Goal: Check status

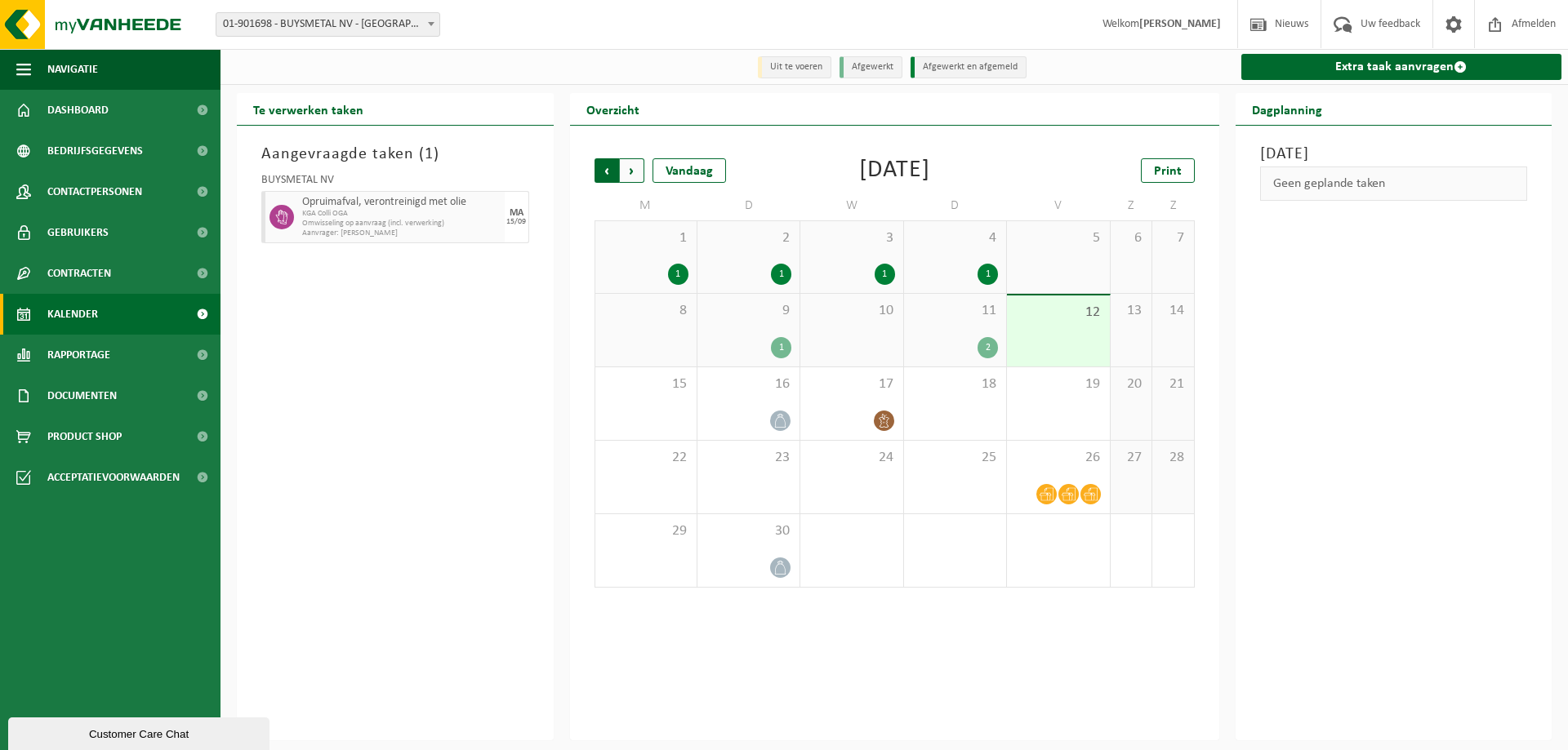
click at [635, 170] on span "Volgende" at bounding box center [632, 170] width 25 height 25
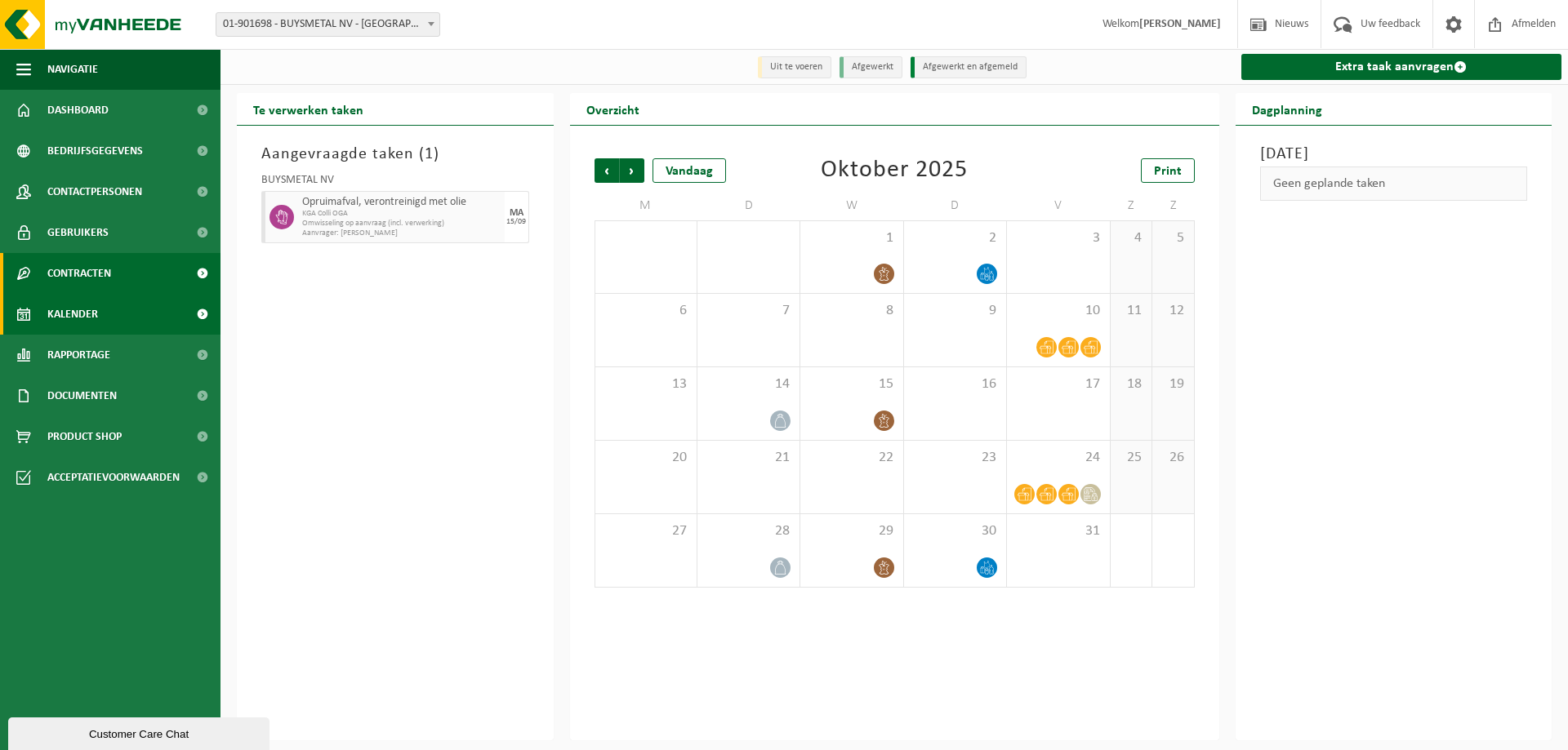
click at [83, 272] on span "Contracten" at bounding box center [79, 272] width 64 height 40
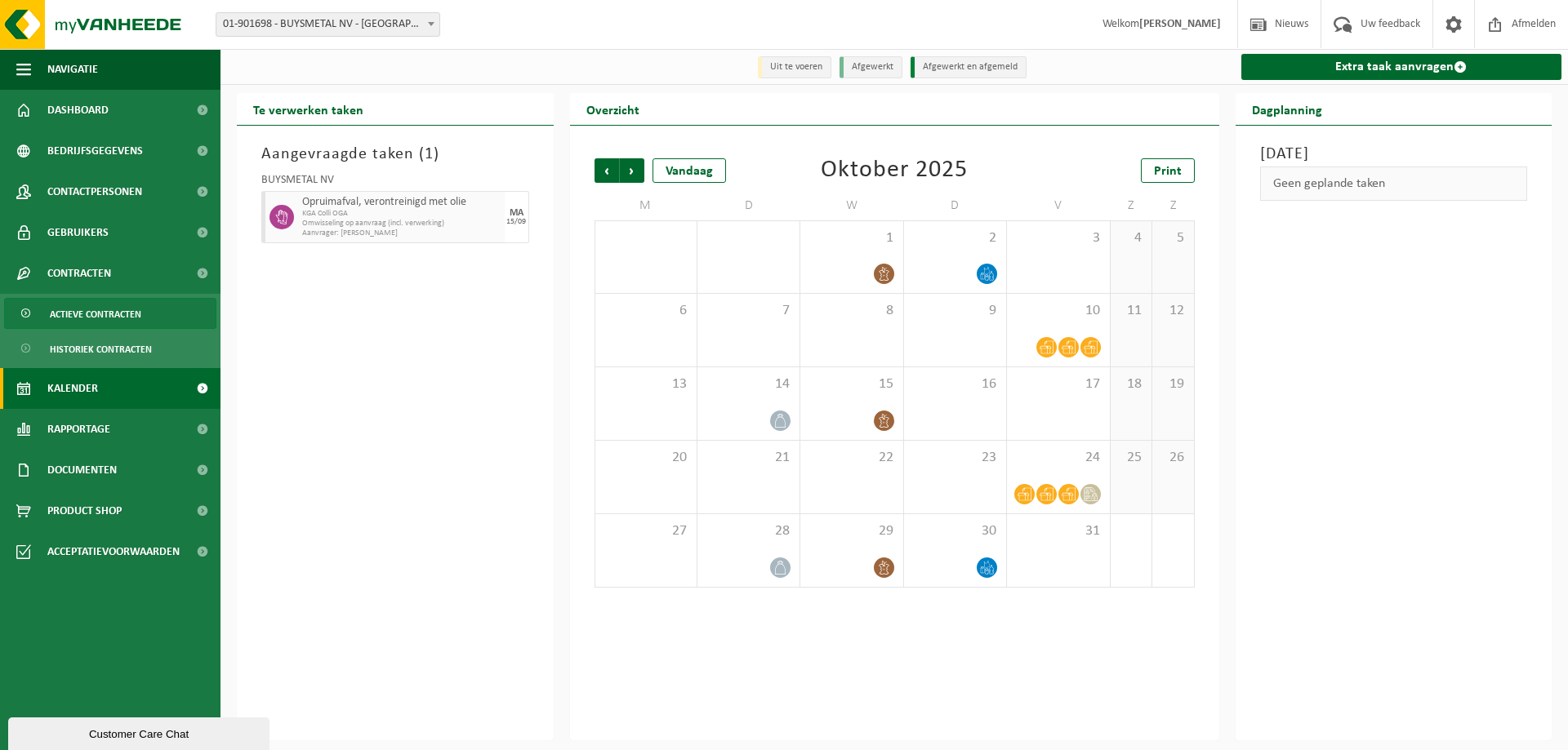
click at [85, 308] on span "Actieve contracten" at bounding box center [95, 314] width 92 height 31
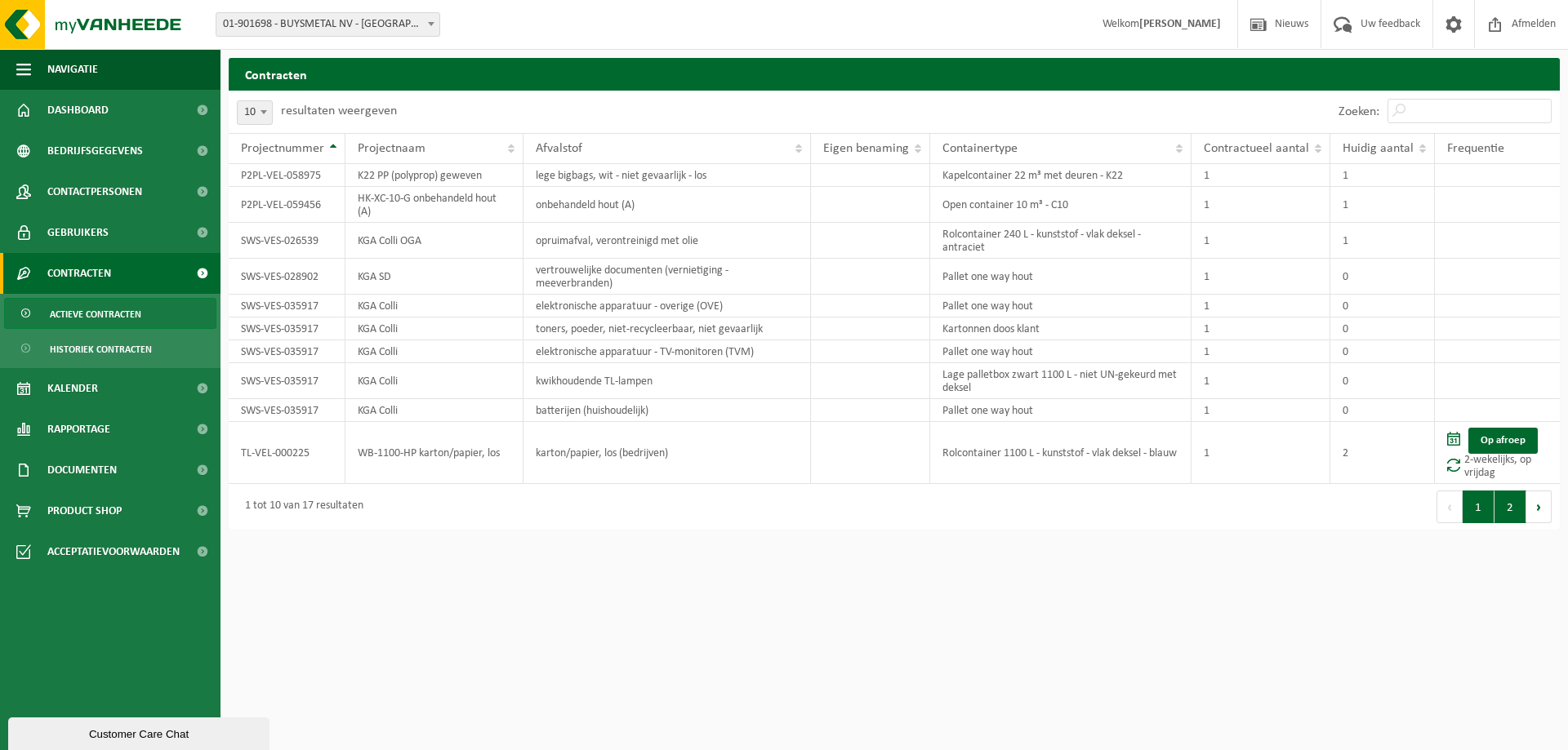
click at [1508, 509] on button "2" at bounding box center [1510, 506] width 32 height 33
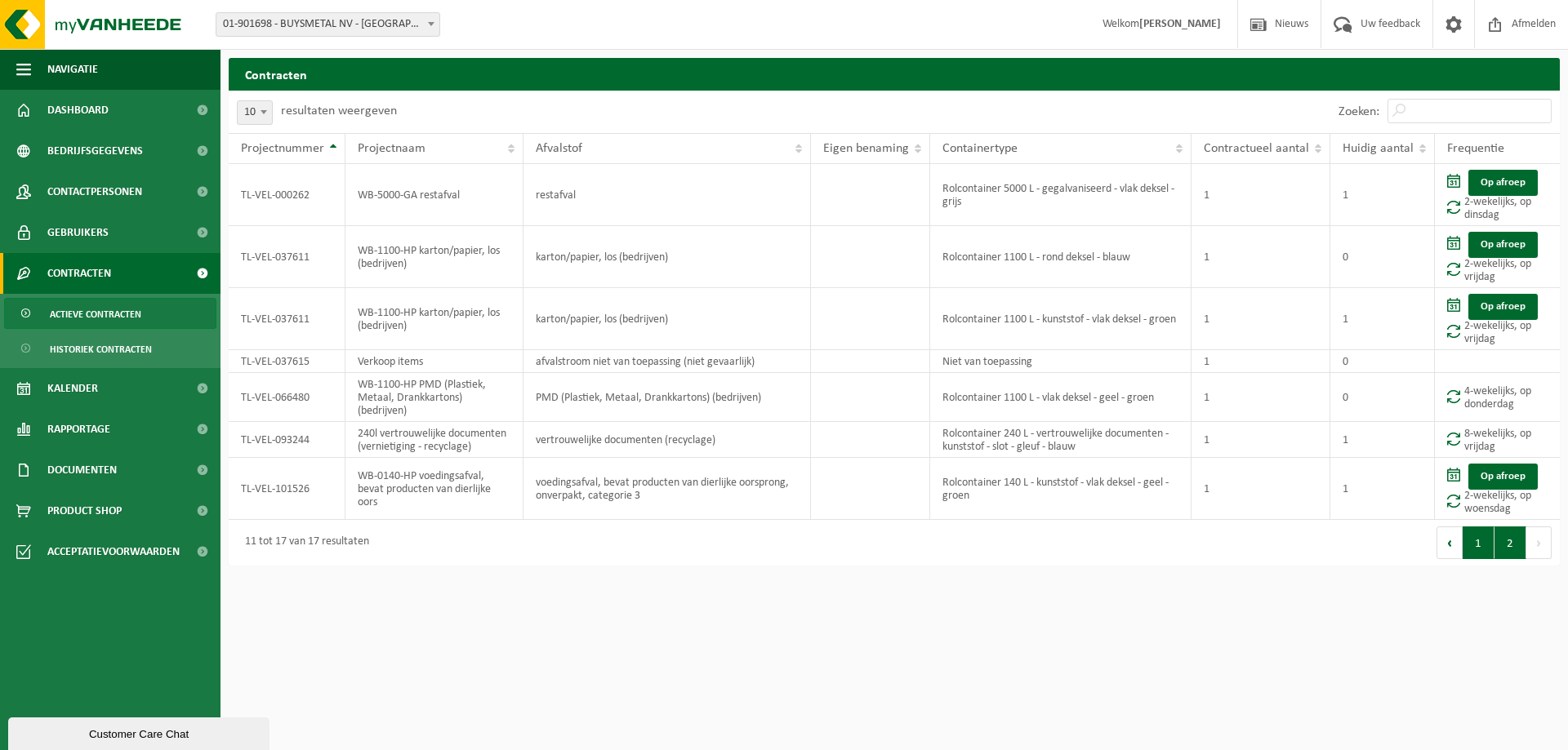
click at [1471, 542] on button "1" at bounding box center [1478, 542] width 32 height 33
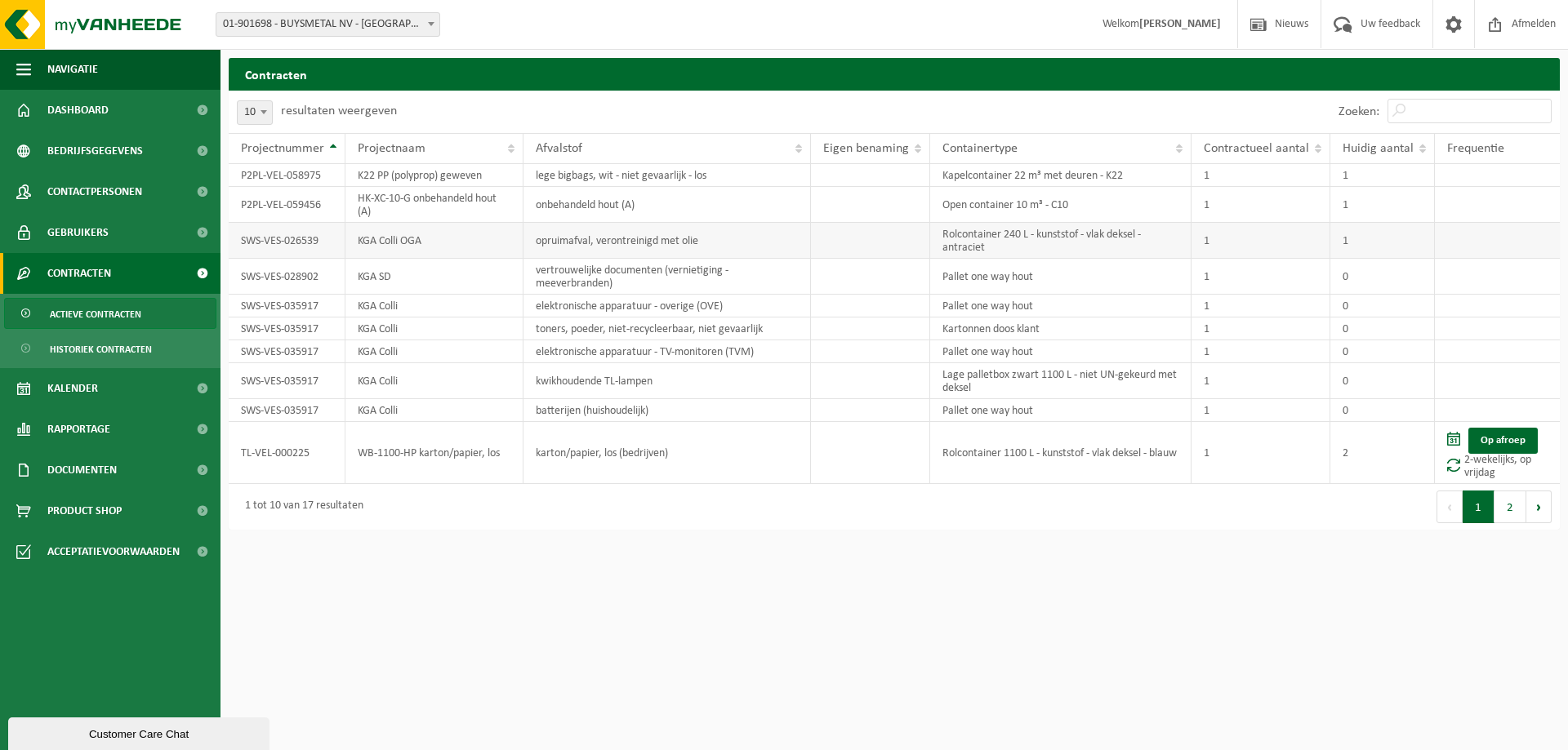
click at [285, 243] on td "SWS-VES-026539" at bounding box center [287, 241] width 117 height 36
click at [401, 239] on td "KGA Colli OGA" at bounding box center [434, 241] width 178 height 36
click at [283, 246] on td "SWS-VES-026539" at bounding box center [287, 241] width 117 height 36
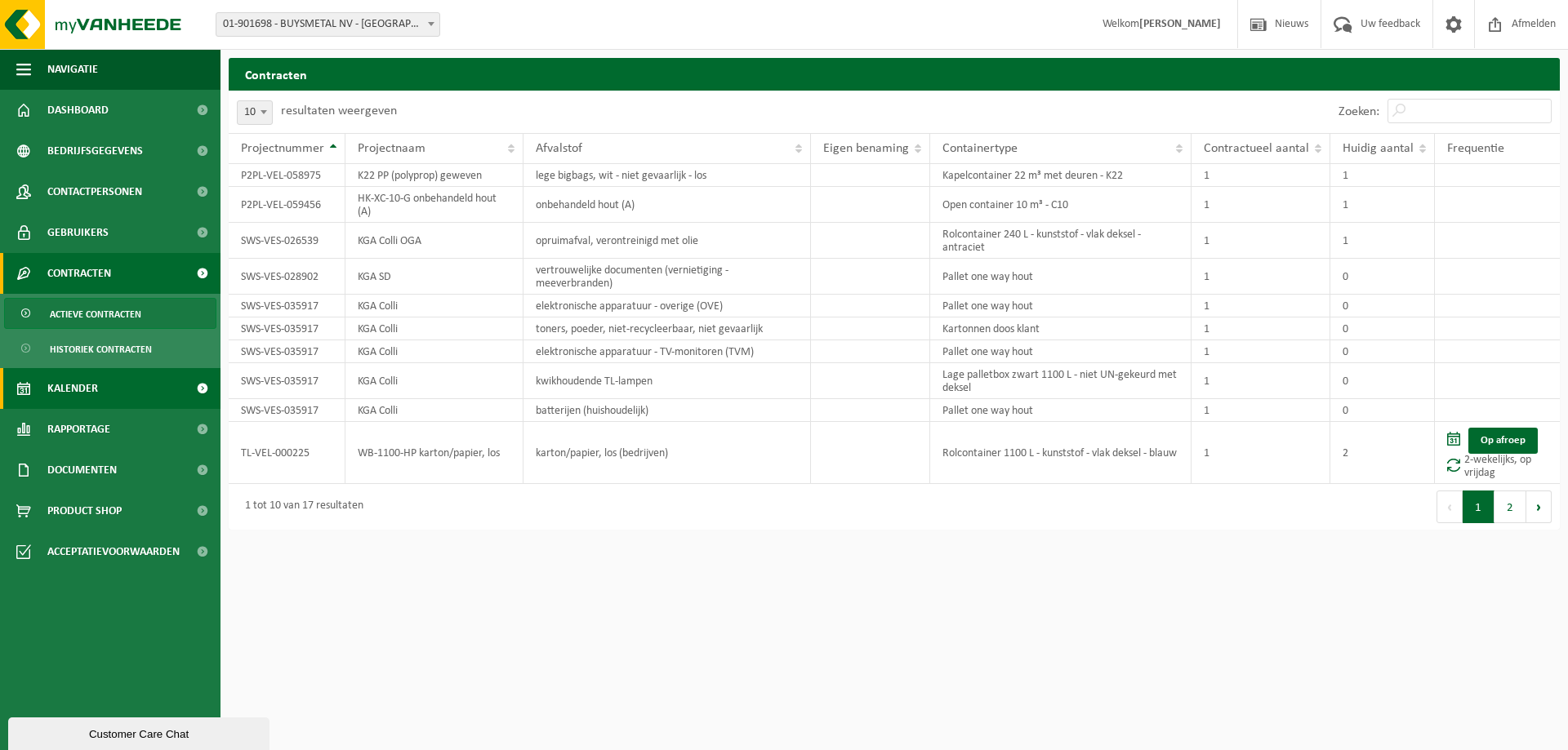
click at [70, 386] on span "Kalender" at bounding box center [72, 388] width 50 height 40
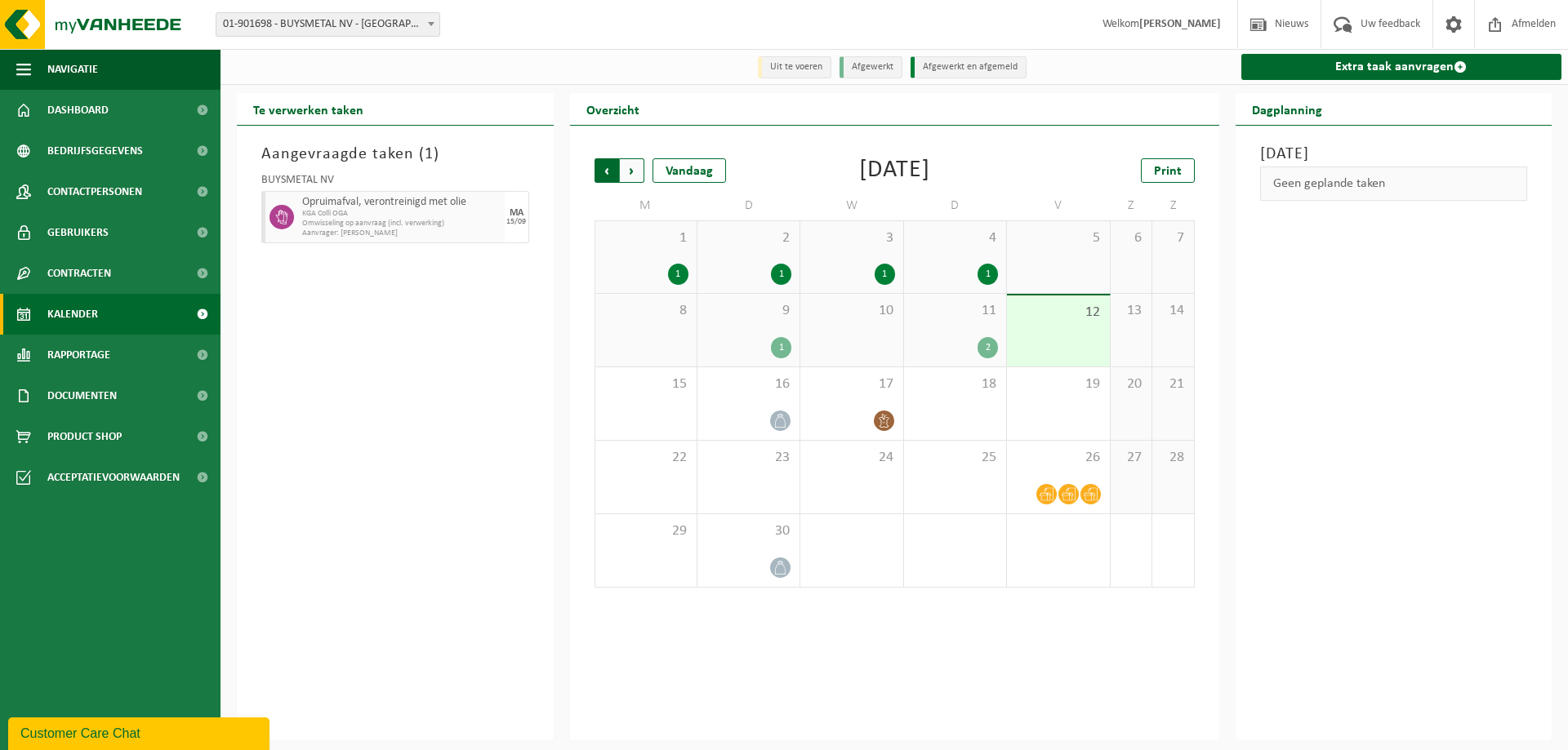
click at [637, 170] on span "Volgende" at bounding box center [632, 170] width 25 height 25
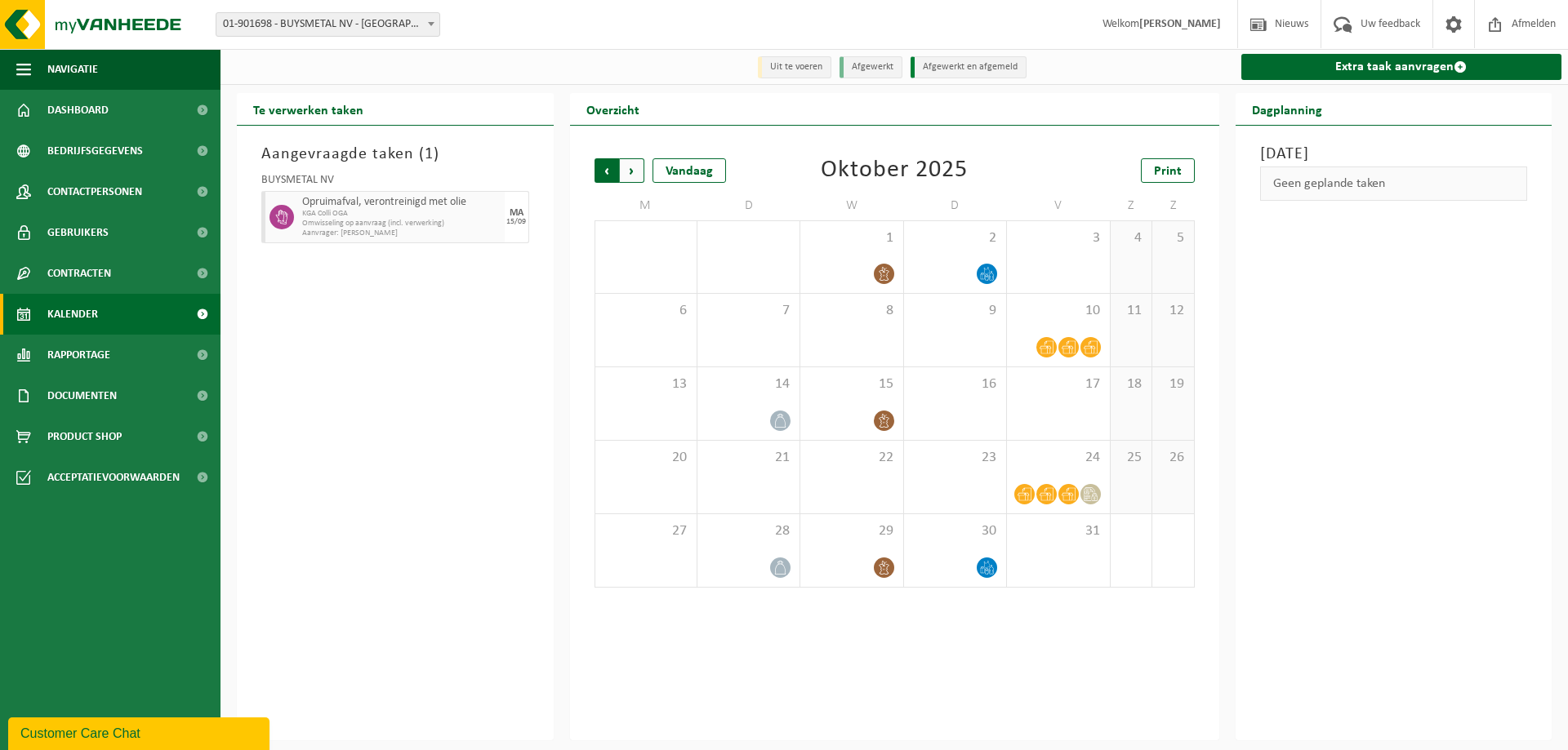
click at [631, 171] on span "Volgende" at bounding box center [632, 170] width 25 height 25
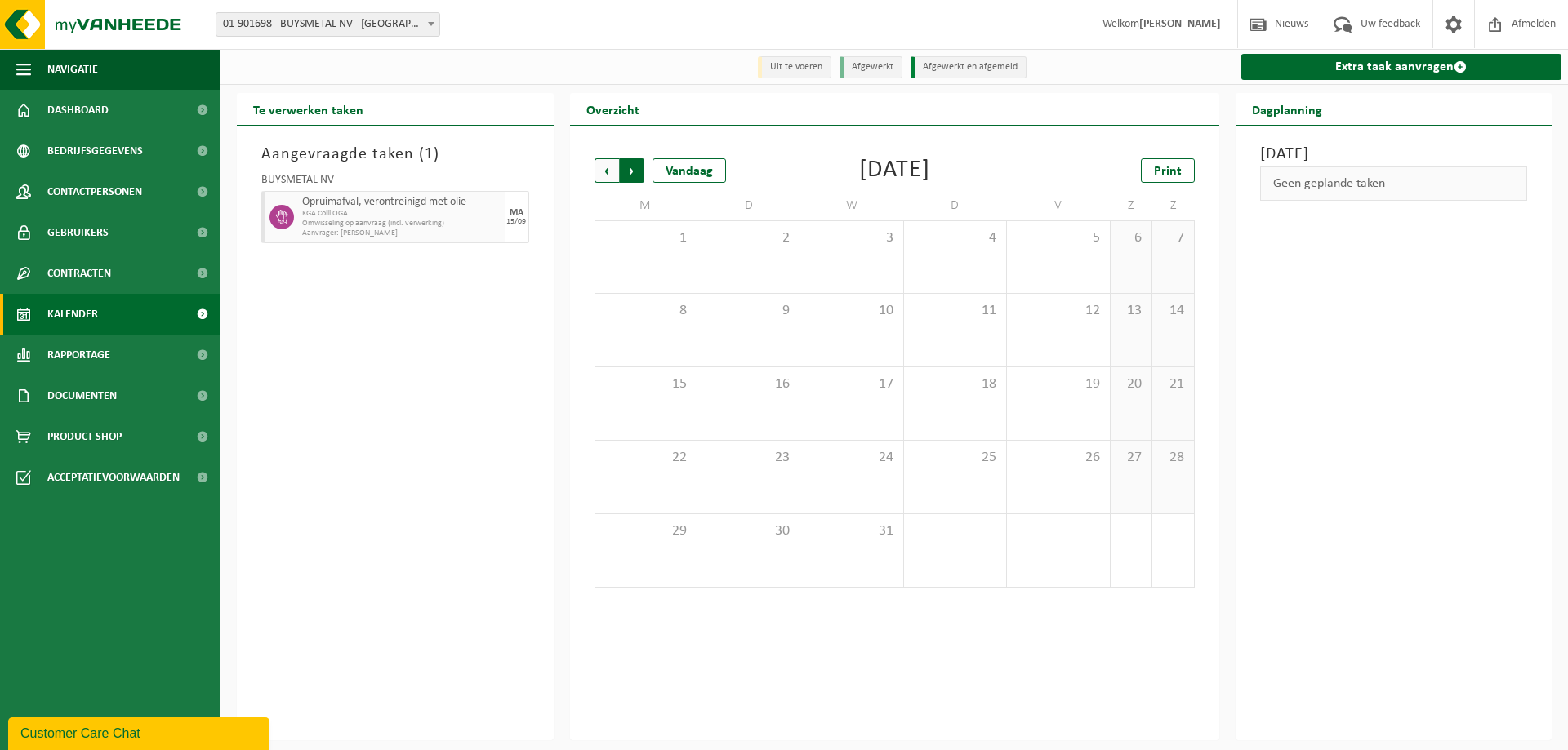
click at [598, 168] on span "Vorige" at bounding box center [606, 170] width 25 height 25
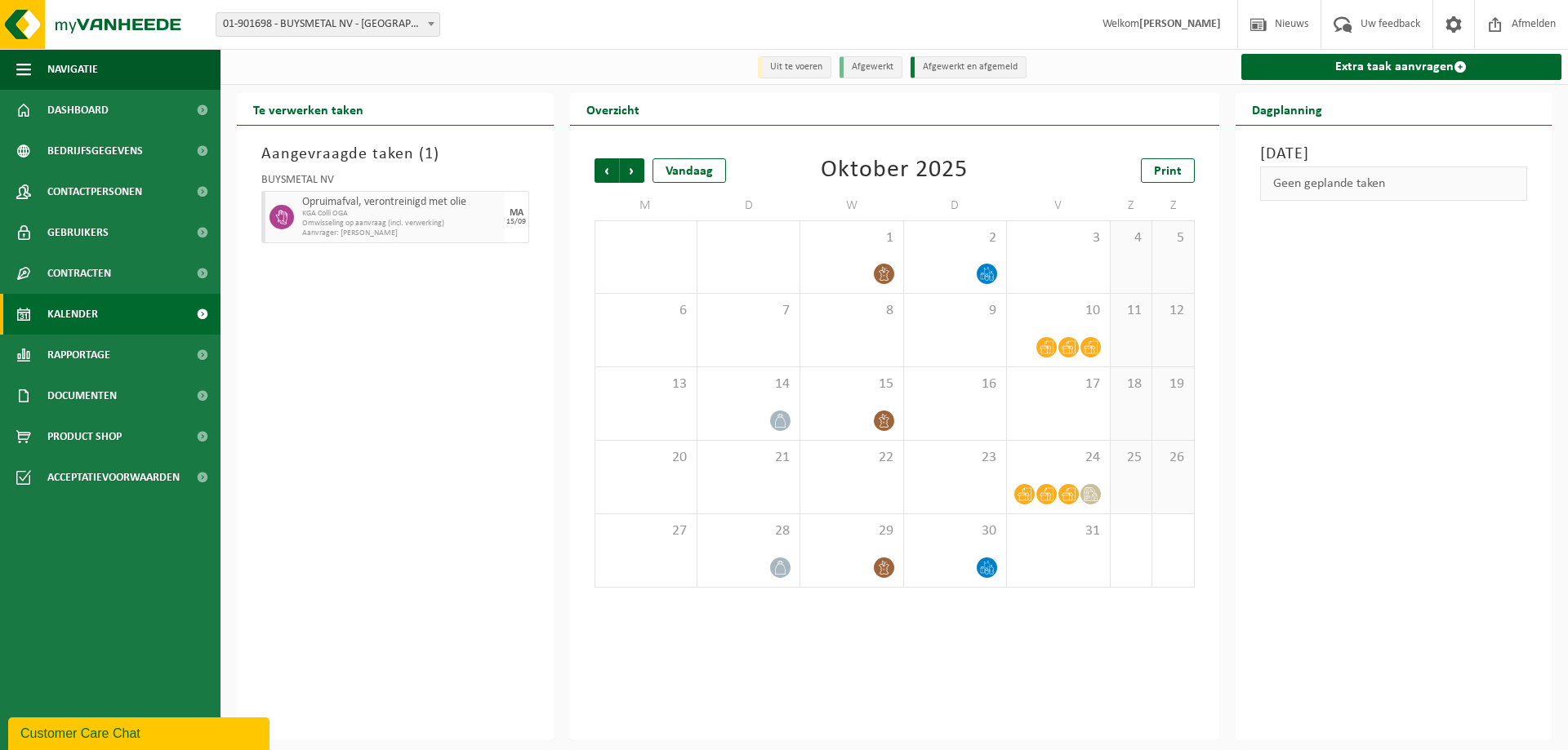
click at [598, 168] on span "Vorige" at bounding box center [606, 170] width 25 height 25
